Goal: Task Accomplishment & Management: Use online tool/utility

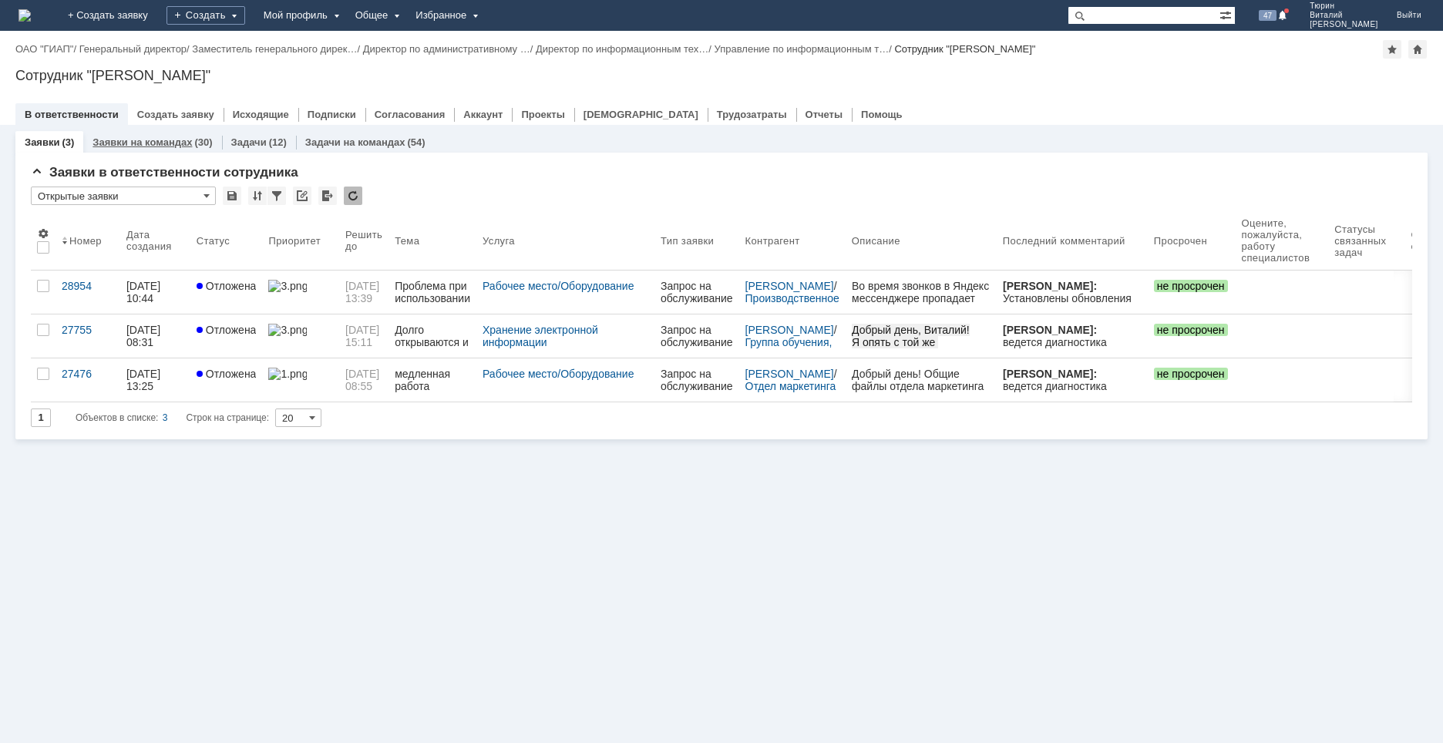
click at [138, 143] on link "Заявки на командах" at bounding box center [142, 142] width 99 height 12
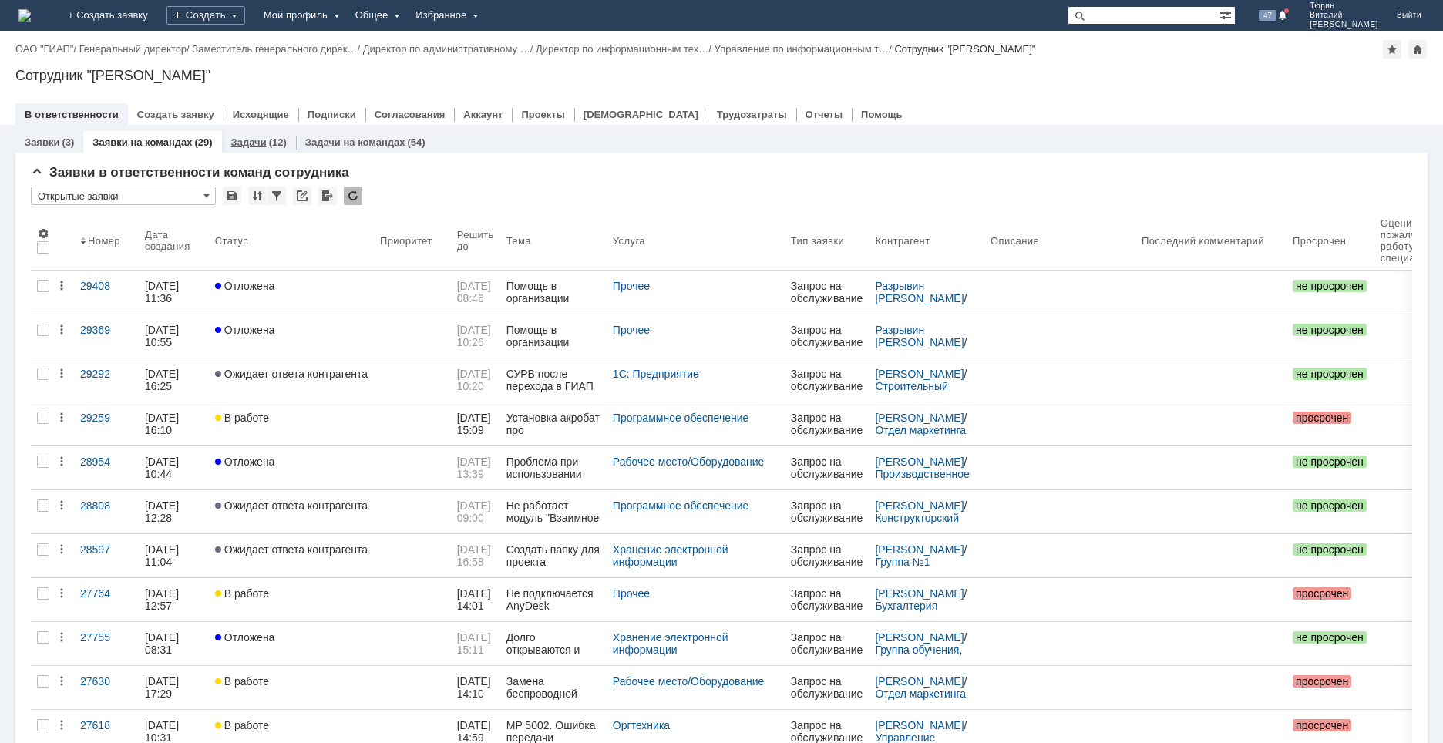
click at [245, 143] on link "Задачи" at bounding box center [248, 142] width 35 height 12
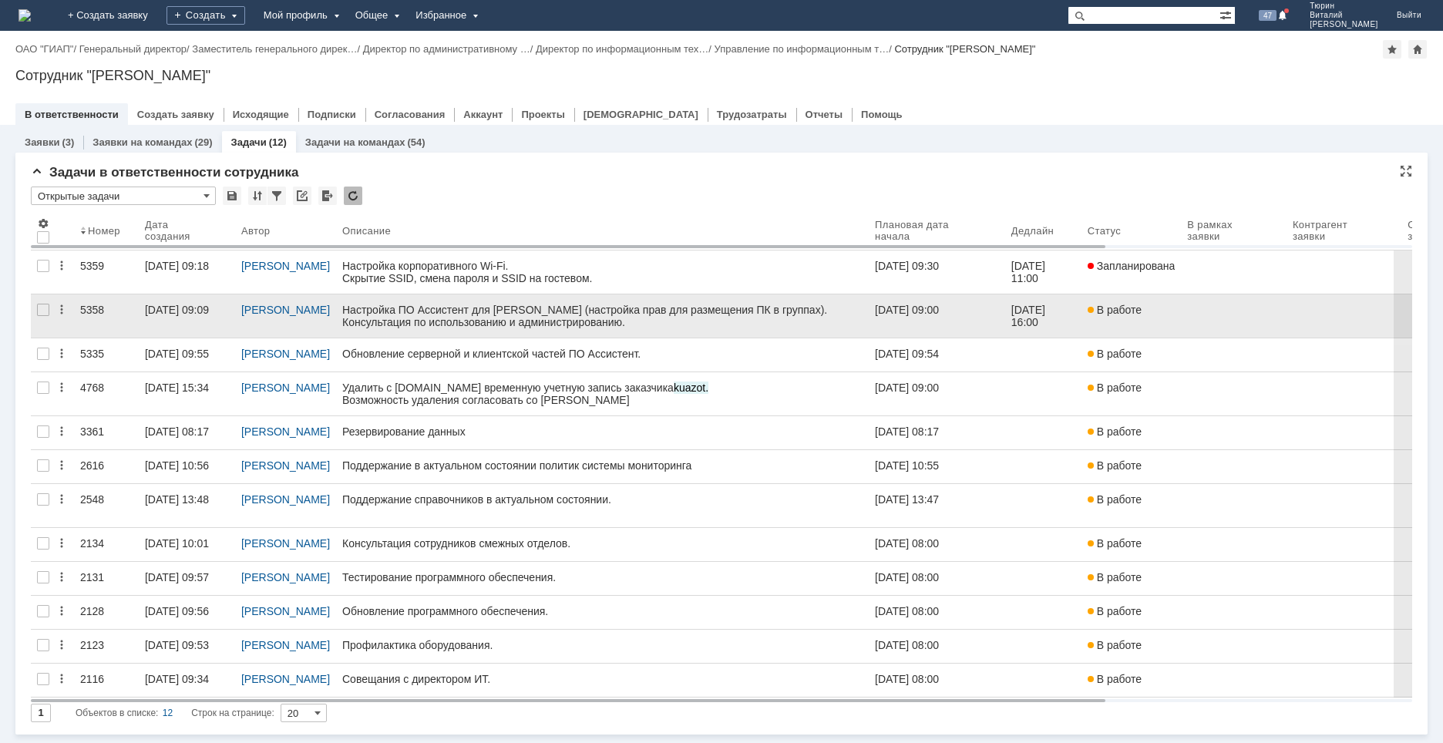
click at [463, 328] on link at bounding box center [602, 315] width 533 height 43
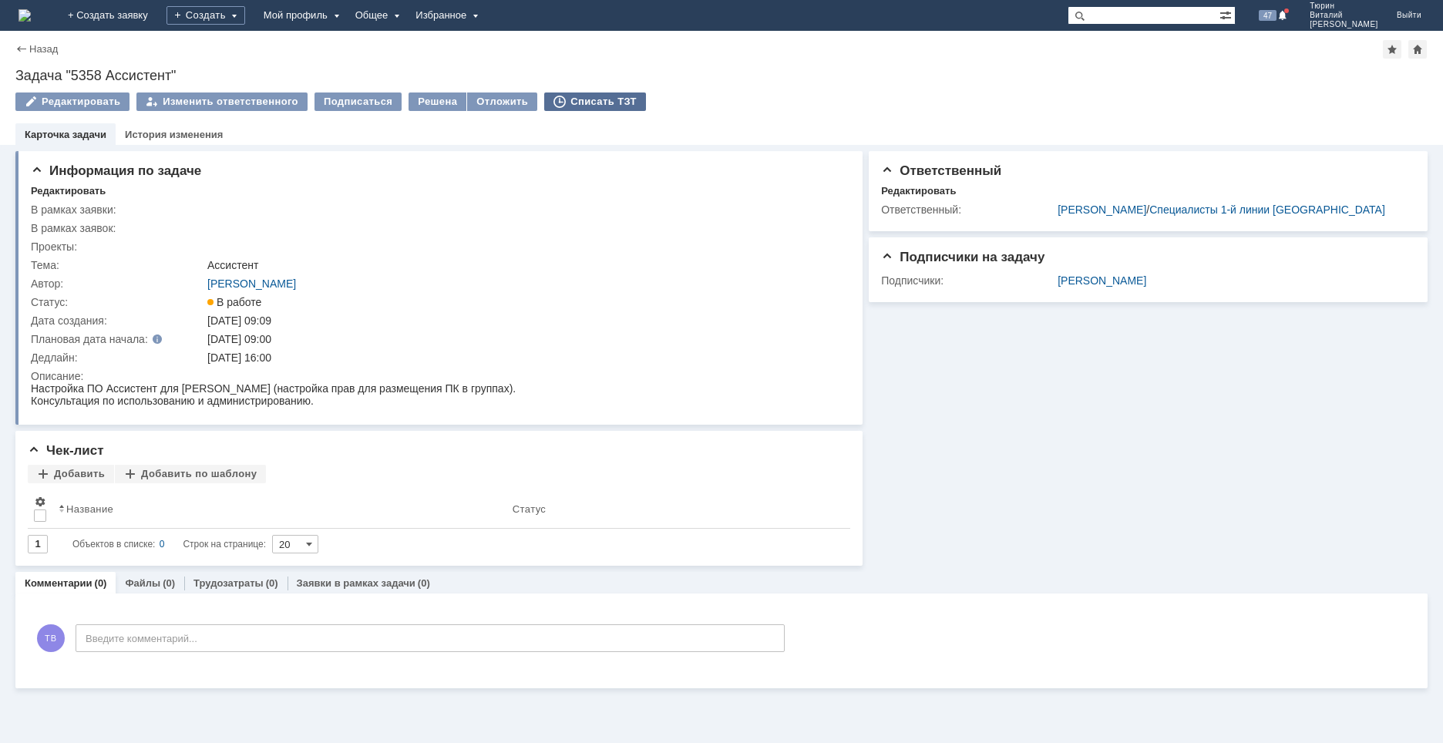
click at [606, 96] on div "Списать ТЗТ" at bounding box center [595, 102] width 102 height 19
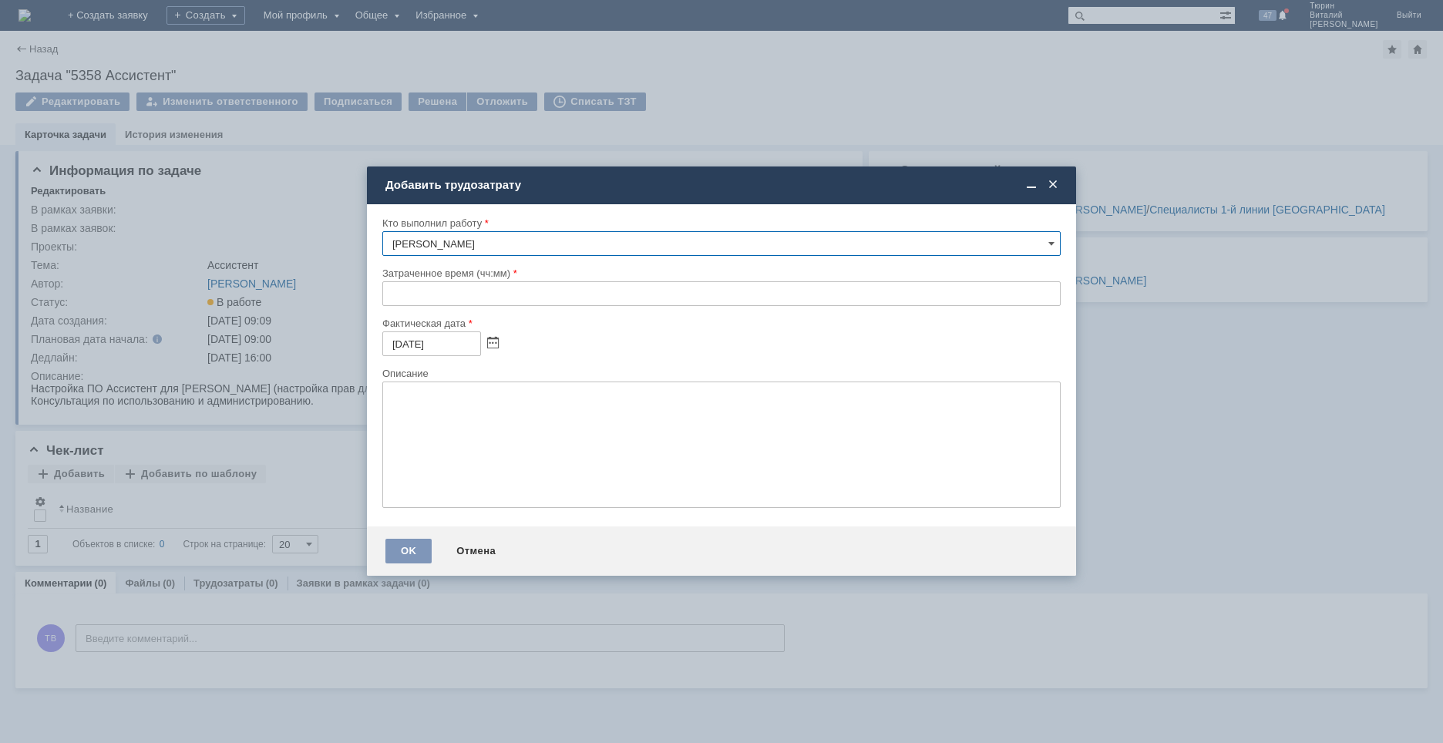
click at [396, 295] on input "text" at bounding box center [721, 293] width 678 height 25
type input "01:00"
click at [515, 411] on textarea at bounding box center [721, 445] width 678 height 126
type textarea "настройка прав и консультация"
click at [409, 549] on div "OK" at bounding box center [408, 551] width 46 height 25
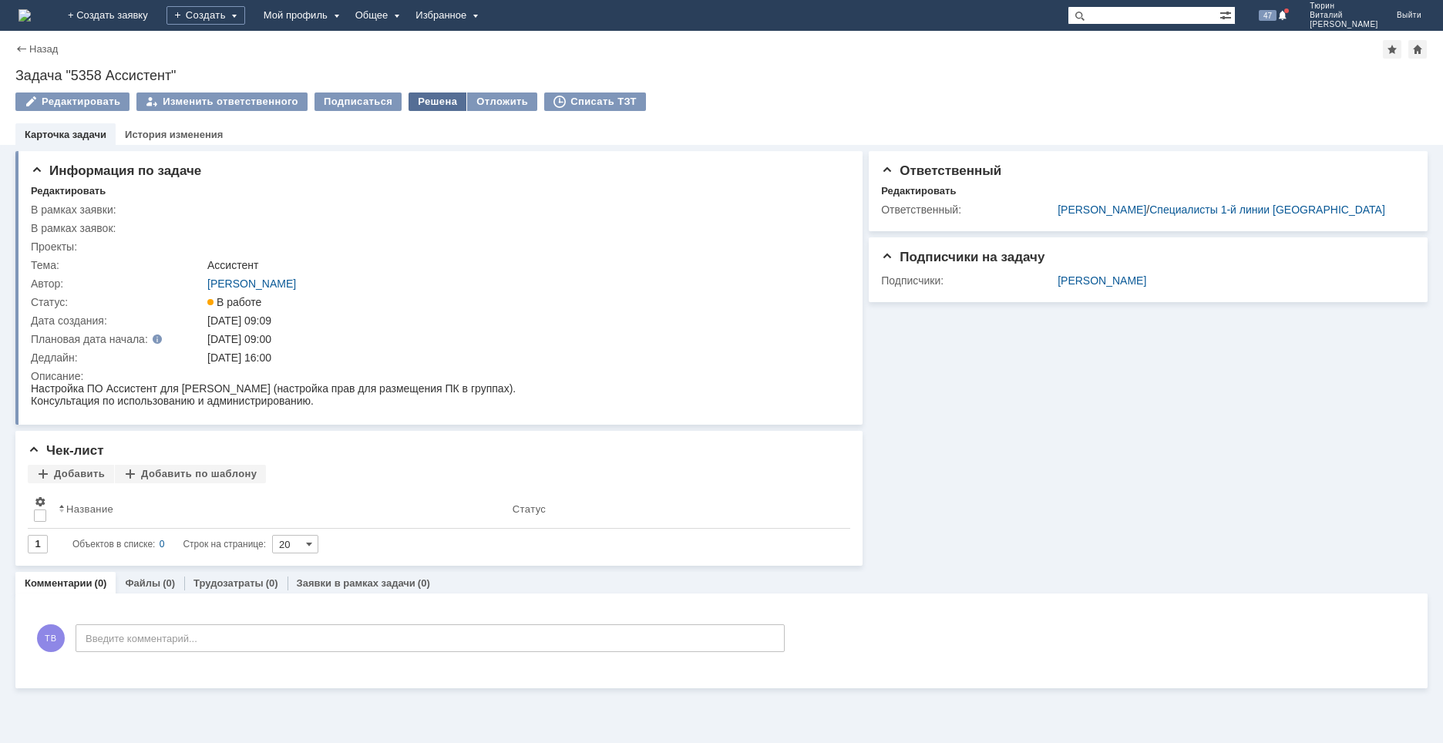
click at [426, 97] on div "Решена" at bounding box center [438, 102] width 58 height 19
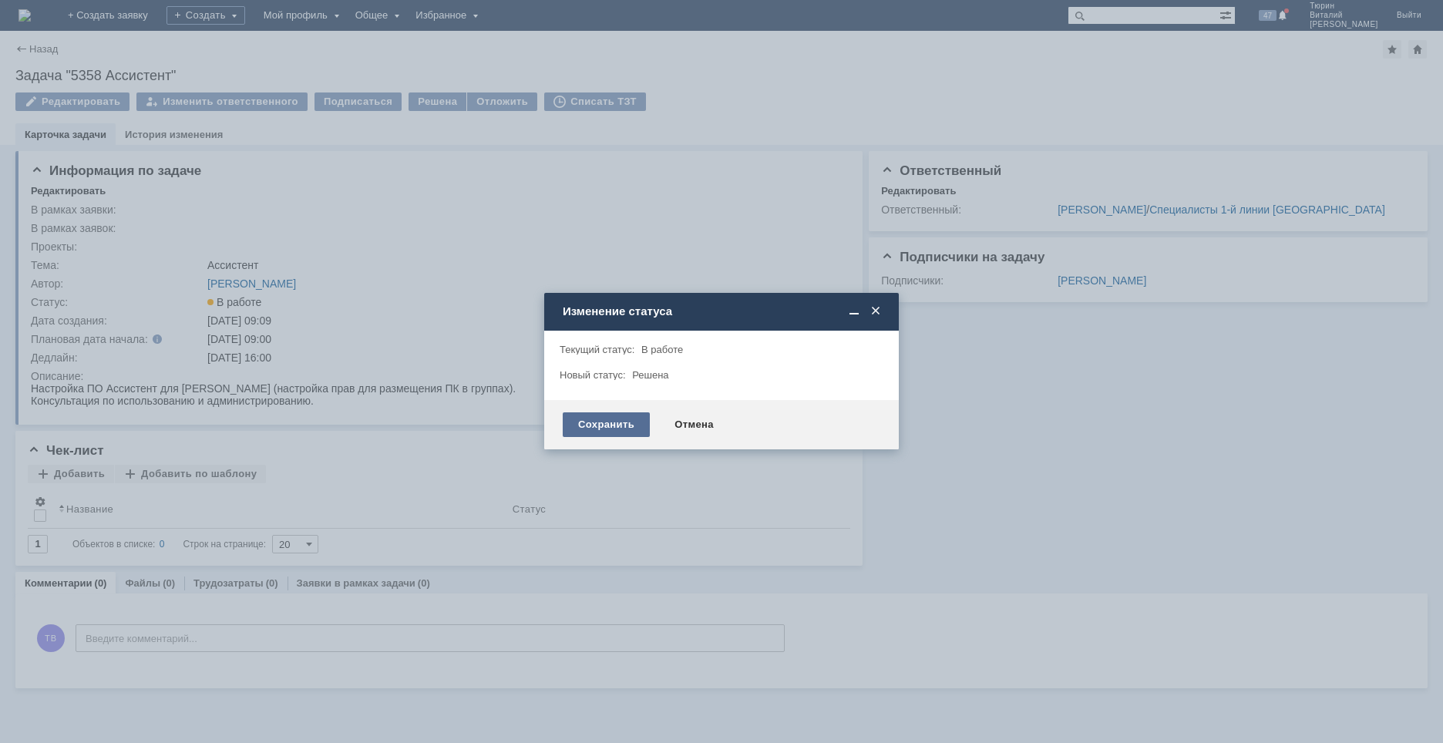
click at [607, 425] on div "Сохранить" at bounding box center [606, 424] width 87 height 25
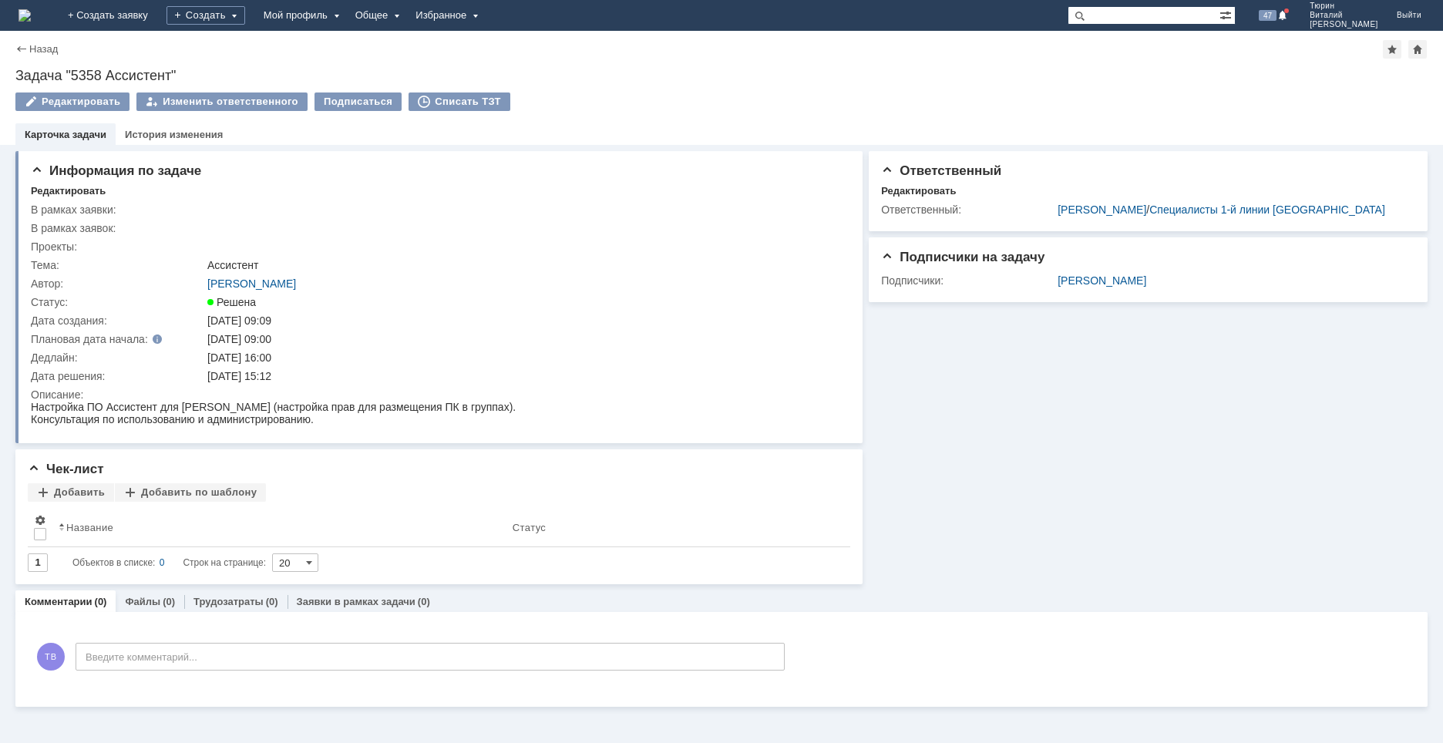
click at [31, 15] on img at bounding box center [25, 15] width 12 height 12
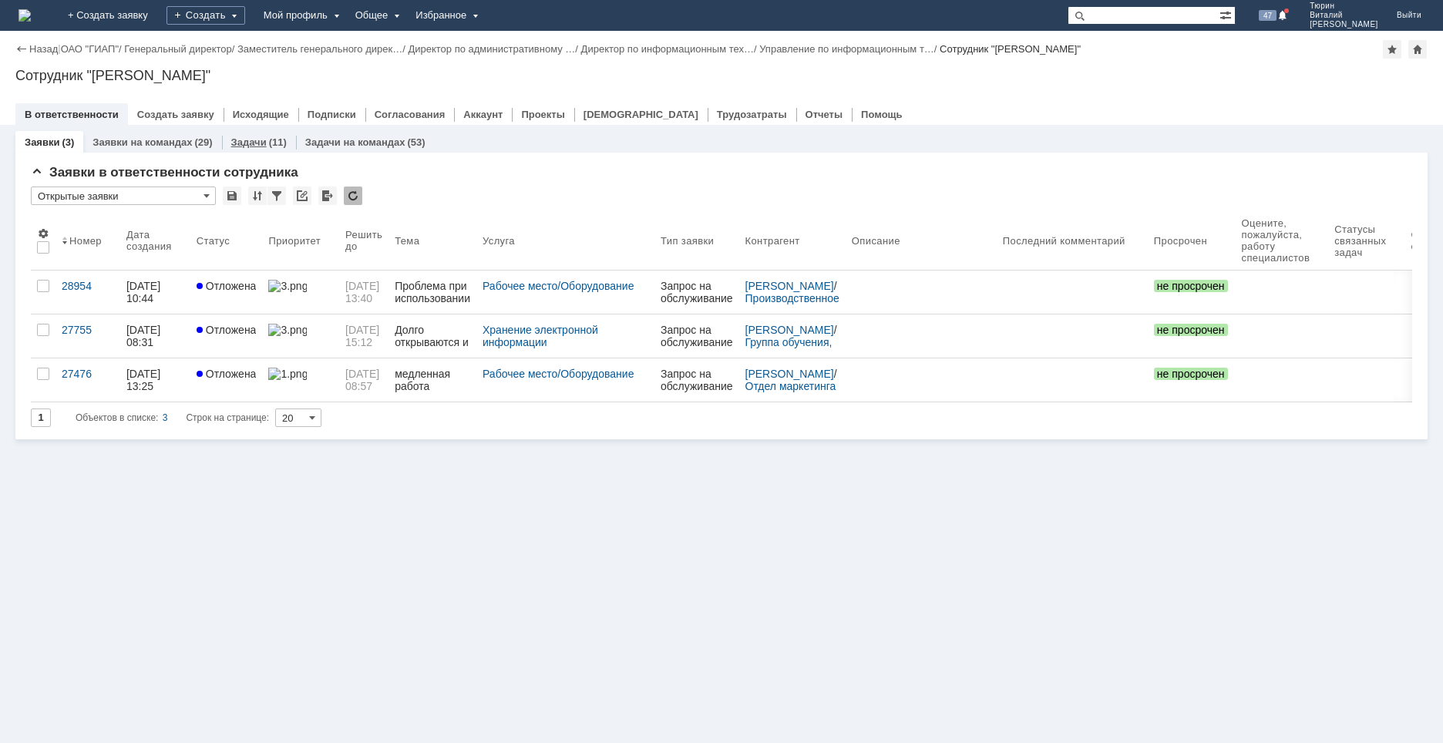
click at [252, 140] on link "Задачи" at bounding box center [248, 142] width 35 height 12
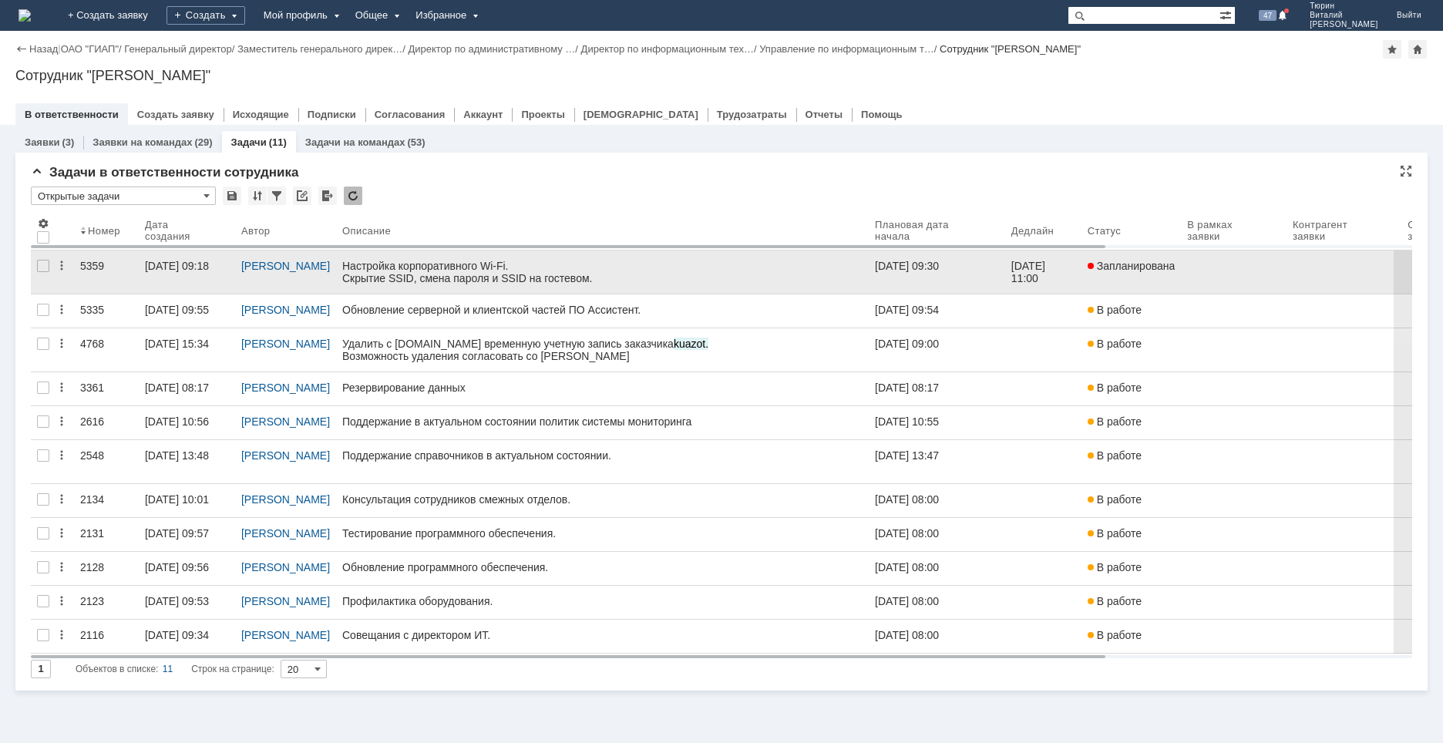
click at [486, 286] on link at bounding box center [602, 272] width 533 height 43
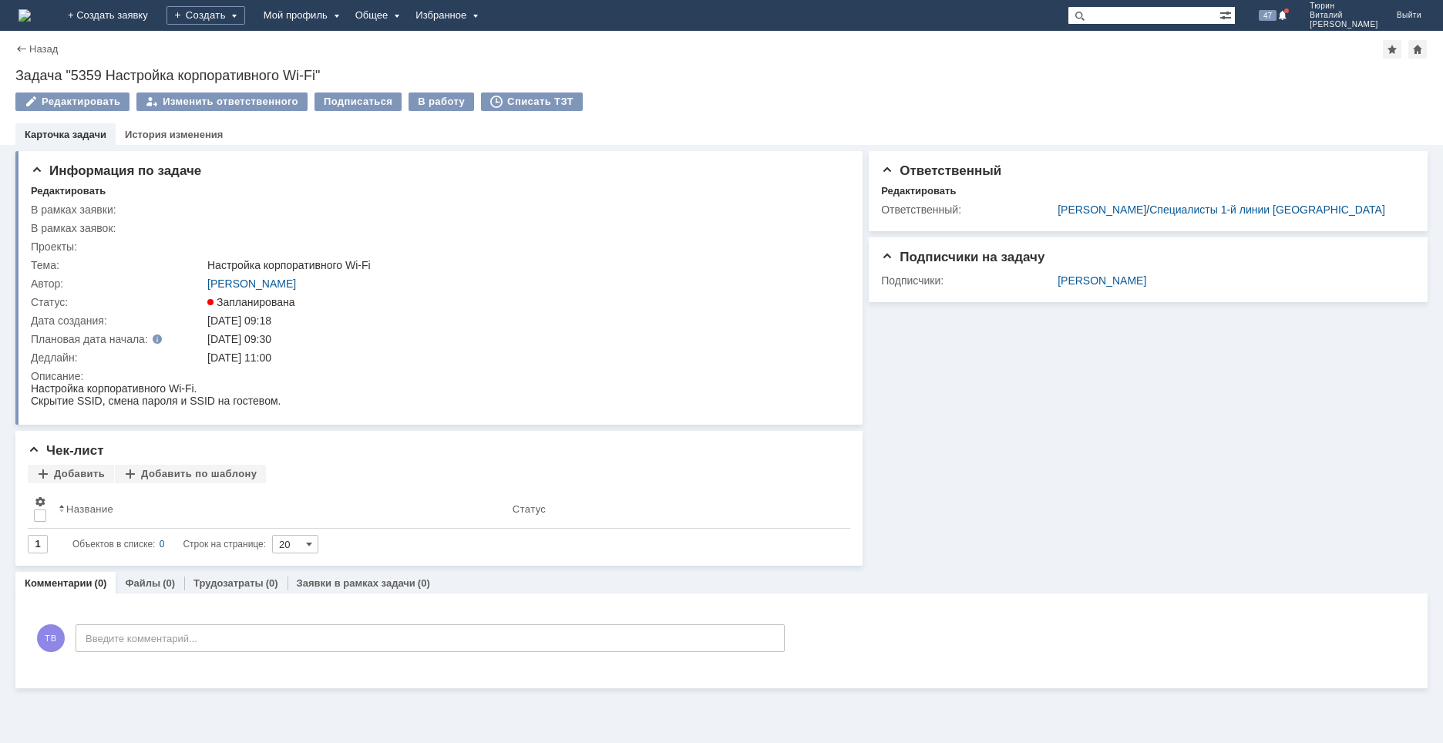
click at [31, 18] on img at bounding box center [25, 15] width 12 height 12
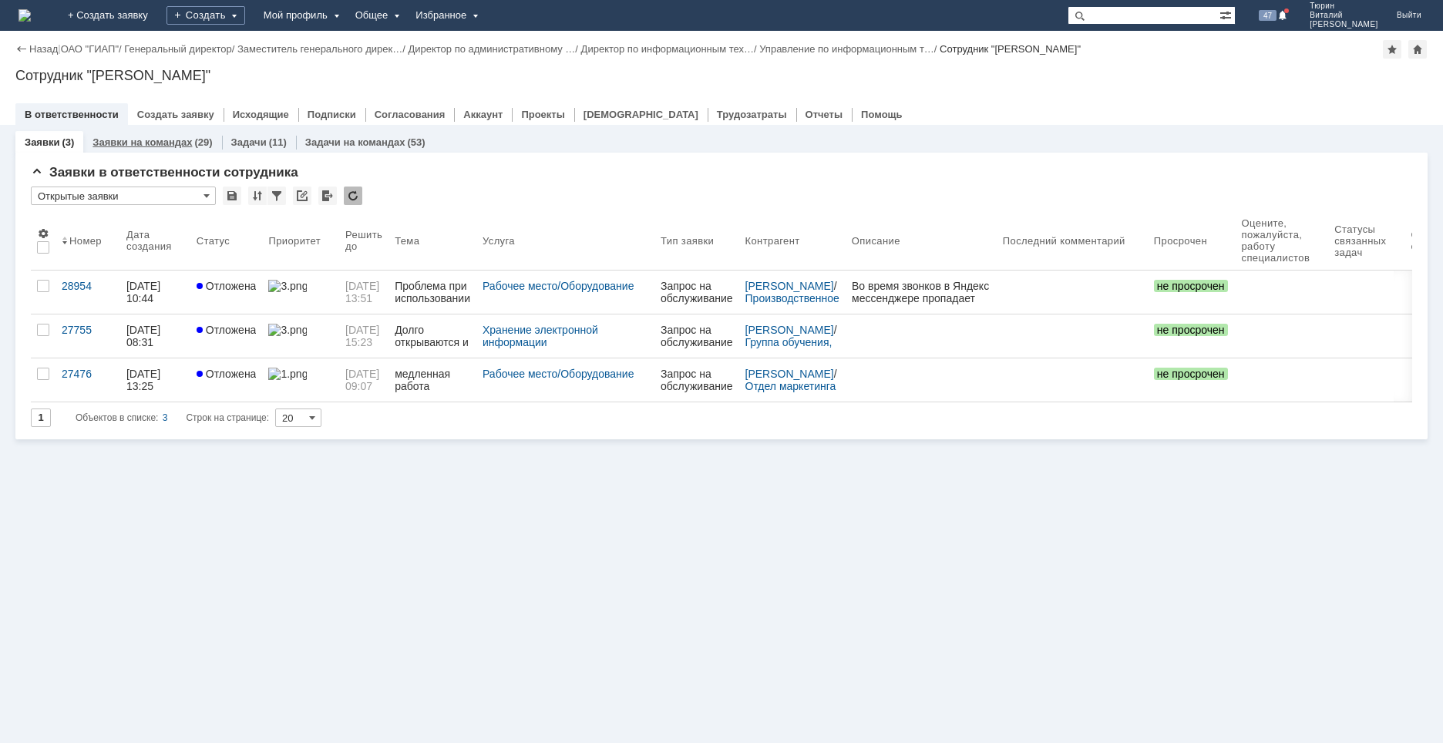
click at [128, 137] on link "Заявки на командах" at bounding box center [142, 142] width 99 height 12
